Goal: Task Accomplishment & Management: Use online tool/utility

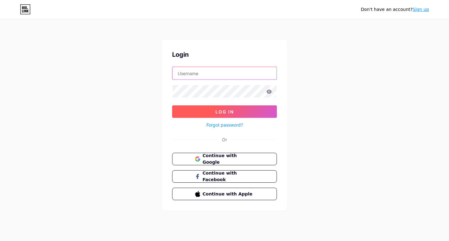
type input "uniquebuilders"
click at [215, 110] on span "Log In" at bounding box center [224, 111] width 18 height 5
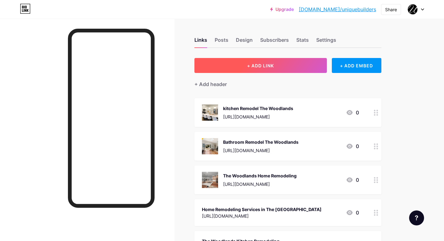
click at [260, 60] on button "+ ADD LINK" at bounding box center [261, 65] width 133 height 15
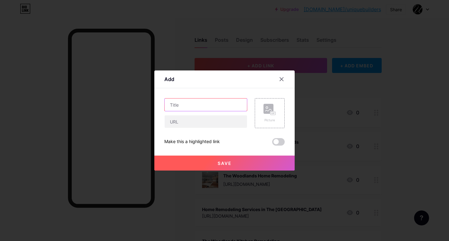
click at [204, 103] on input "text" at bounding box center [206, 105] width 82 height 12
paste input "Top Trends in Bathroom Remodeling Tomball for 2025"
type input "Top Trends in Bathroom Remodeling Tomball for 2025"
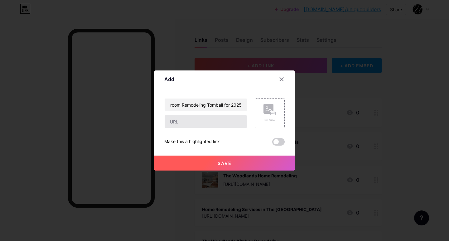
scroll to position [0, 0]
click at [202, 116] on input "text" at bounding box center [206, 121] width 82 height 12
paste input "[URL][DOMAIN_NAME]"
type input "[URL][DOMAIN_NAME]"
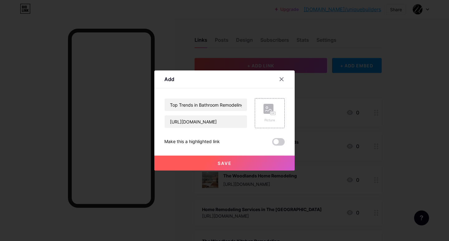
click at [222, 166] on button "Save" at bounding box center [224, 163] width 140 height 15
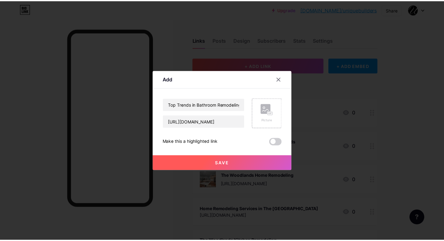
scroll to position [0, 0]
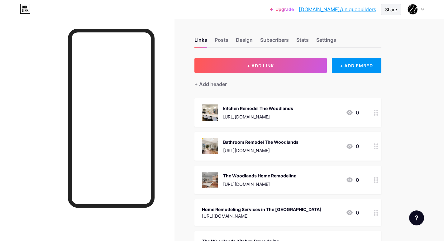
click at [393, 6] on div "Share" at bounding box center [391, 9] width 12 height 7
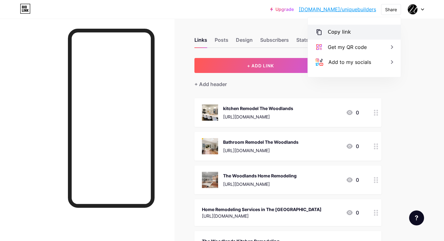
click at [351, 31] on div "Copy link" at bounding box center [354, 32] width 93 height 15
